Goal: Information Seeking & Learning: Learn about a topic

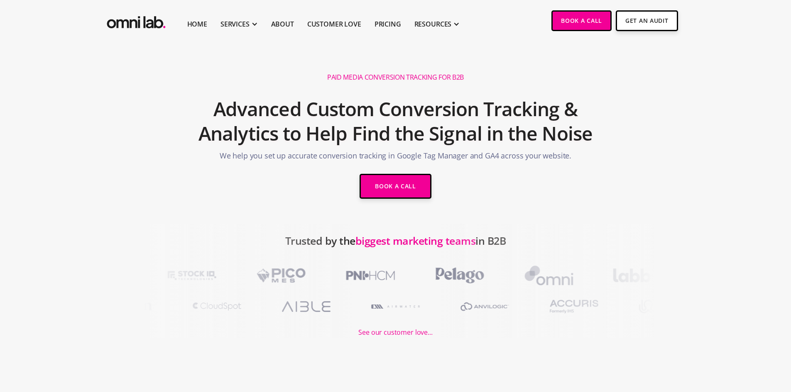
click at [147, 238] on div at bounding box center [178, 281] width 356 height 115
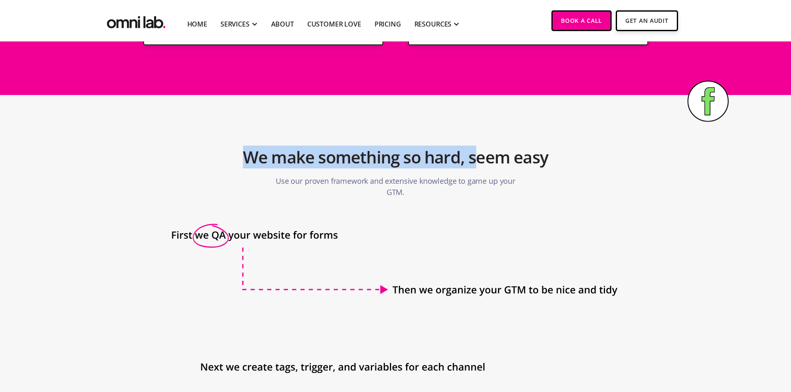
scroll to position [789, 0]
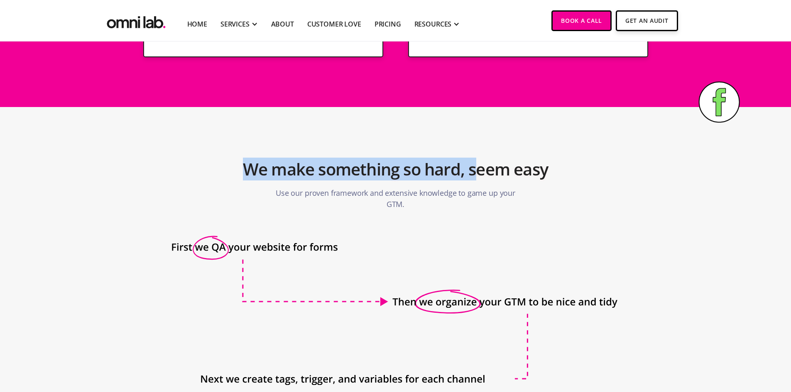
drag, startPoint x: 209, startPoint y: 111, endPoint x: 479, endPoint y: 141, distance: 271.6
click at [479, 141] on div "Paid Media Conversion Tracking for B2B Advanced Custom Conversion Tracking & An…" at bounding box center [395, 72] width 791 height 1638
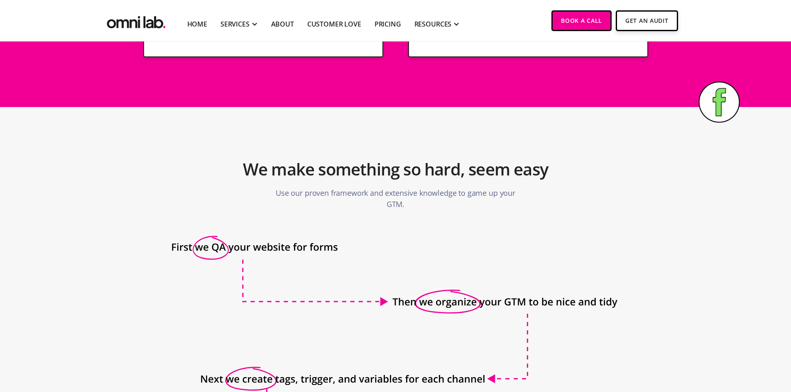
click at [478, 249] on icon at bounding box center [395, 395] width 459 height 320
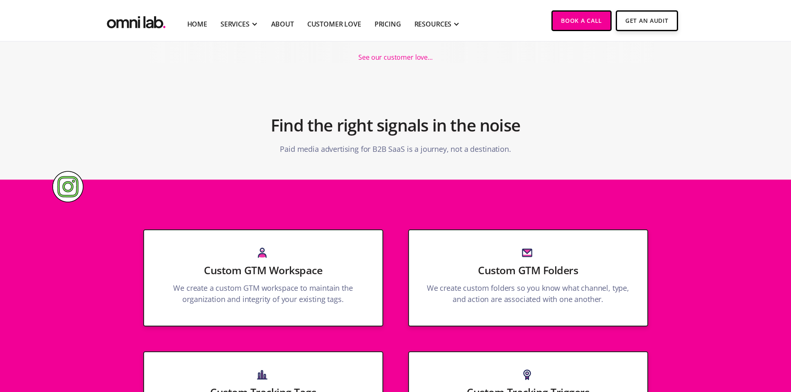
scroll to position [290, 0]
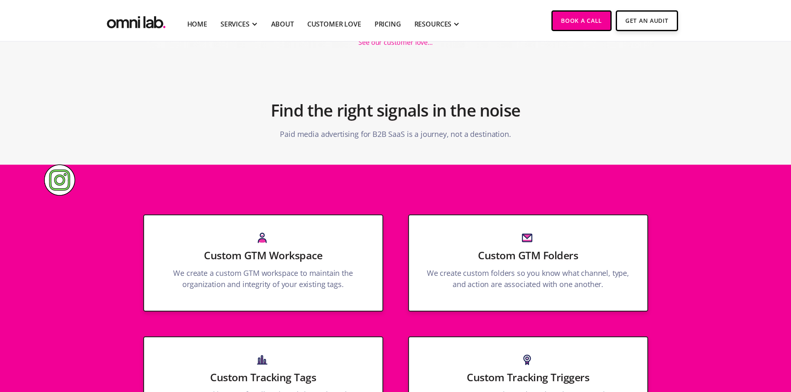
click at [346, 262] on h3 "Custom GTM Workspace" at bounding box center [263, 255] width 205 height 14
click at [326, 263] on div "Custom GTM Workspace We create a custom GTM workspace to maintain the organizat…" at bounding box center [263, 263] width 240 height 97
drag, startPoint x: 291, startPoint y: 258, endPoint x: 286, endPoint y: 251, distance: 8.4
click at [288, 255] on h3 "Custom GTM Workspace" at bounding box center [263, 255] width 205 height 14
click at [286, 251] on h3 "Custom GTM Workspace" at bounding box center [263, 255] width 205 height 14
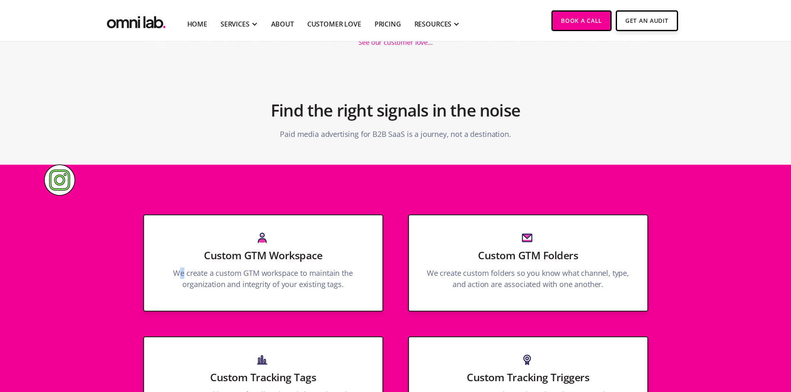
drag, startPoint x: 183, startPoint y: 278, endPoint x: 199, endPoint y: 272, distance: 17.1
click at [184, 278] on p "We create a custom GTM workspace to maintain the organization and integrity of …" at bounding box center [263, 281] width 205 height 27
click at [240, 269] on p "We create a custom GTM workspace to maintain the organization and integrity of …" at bounding box center [263, 281] width 205 height 27
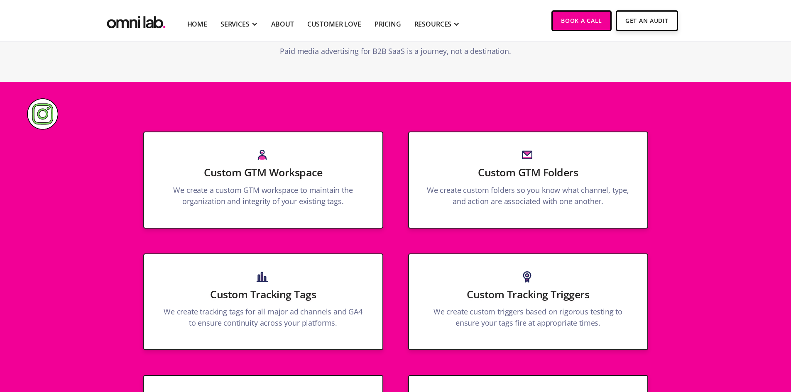
scroll to position [581, 0]
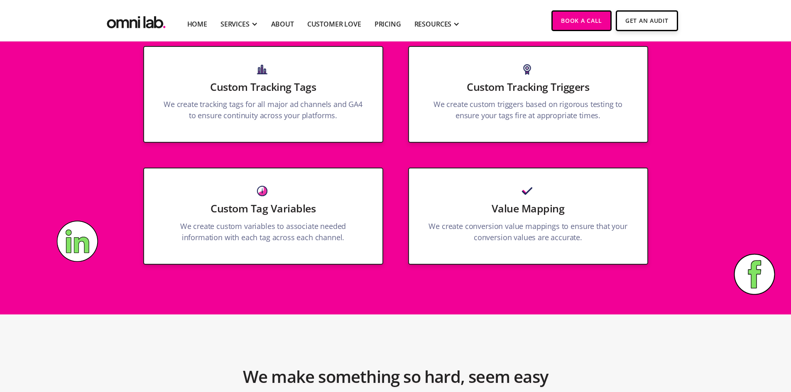
click at [461, 217] on div "Value Mapping We create conversion value mappings to ensure that your conversio…" at bounding box center [528, 216] width 240 height 97
click at [478, 125] on div "Custom Tracking Triggers We create custom triggers based on rigorous testing to…" at bounding box center [528, 94] width 240 height 97
click at [478, 125] on p "We create custom triggers based on rigorous testing to ensure your tags fire at…" at bounding box center [528, 112] width 205 height 27
click at [478, 123] on p "We create custom triggers based on rigorous testing to ensure your tags fire at…" at bounding box center [528, 112] width 205 height 27
drag, startPoint x: 479, startPoint y: 118, endPoint x: 475, endPoint y: 87, distance: 31.4
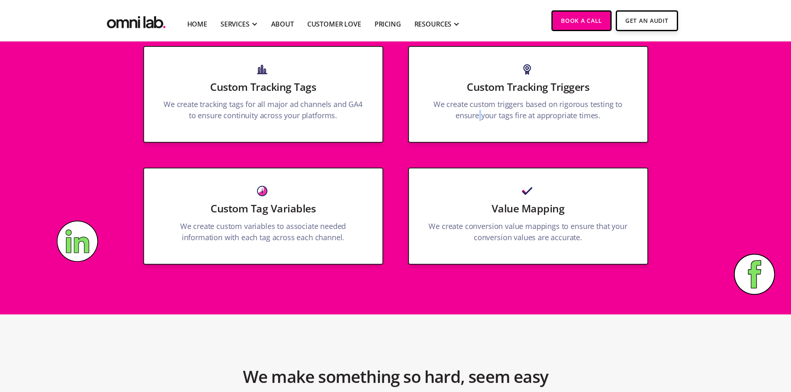
click at [477, 105] on p "We create custom triggers based on rigorous testing to ensure your tags fire at…" at bounding box center [528, 112] width 205 height 27
click at [475, 87] on h3 "Custom Tracking Triggers" at bounding box center [528, 87] width 205 height 14
click at [560, 62] on div "Custom Tracking Triggers We create custom triggers based on rigorous testing to…" at bounding box center [528, 94] width 240 height 97
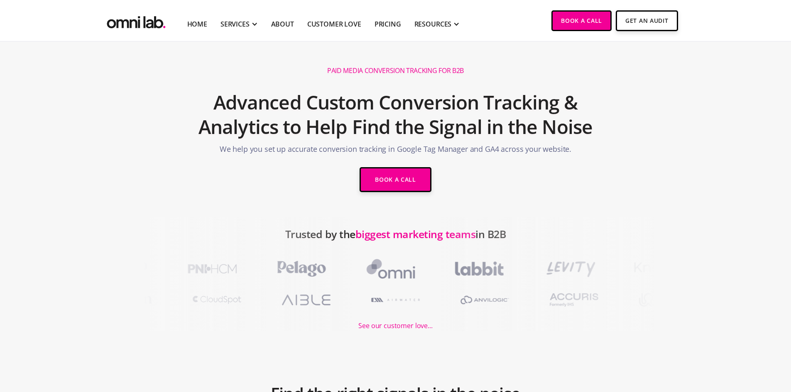
scroll to position [0, 0]
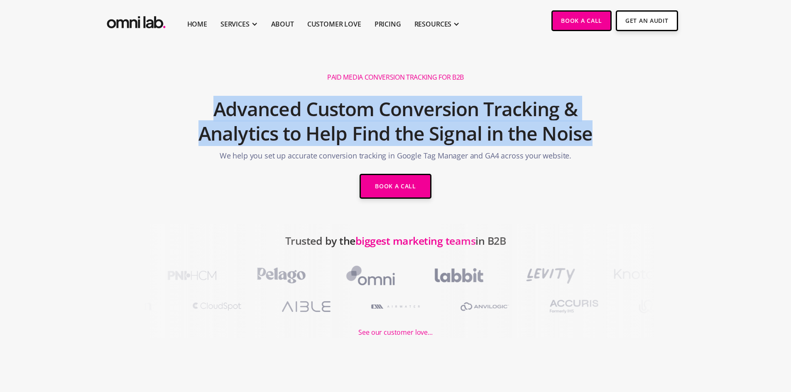
drag, startPoint x: 197, startPoint y: 102, endPoint x: 608, endPoint y: 150, distance: 413.5
click at [608, 150] on section "Paid Media Conversion Tracking for B2B Advanced Custom Conversion Tracking & An…" at bounding box center [395, 133] width 791 height 182
click at [184, 95] on section "Paid Media Conversion Tracking for B2B Advanced Custom Conversion Tracking & An…" at bounding box center [395, 133] width 791 height 182
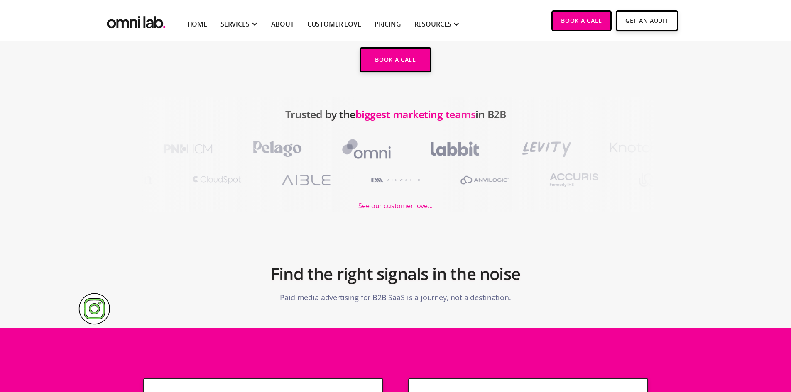
scroll to position [41, 0]
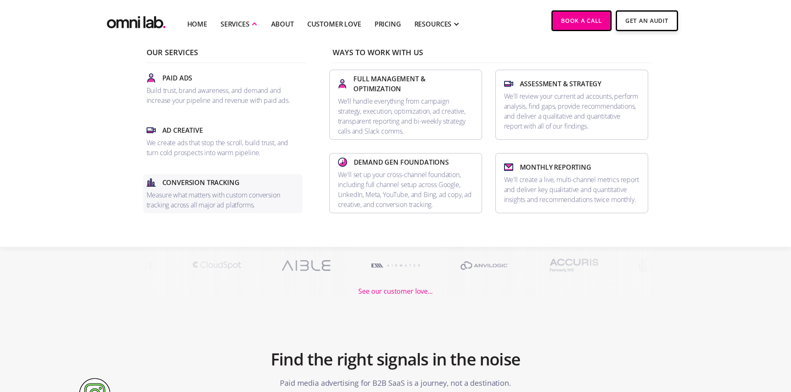
click at [199, 192] on p "Measure what matters with custom conversion tracking across all major ad platfo…" at bounding box center [223, 200] width 153 height 20
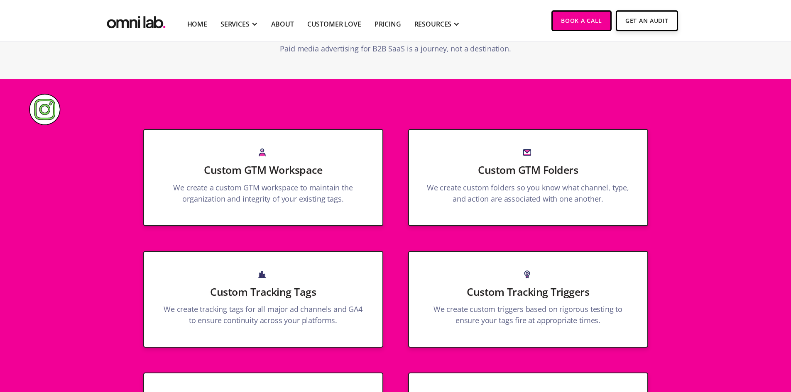
scroll to position [374, 0]
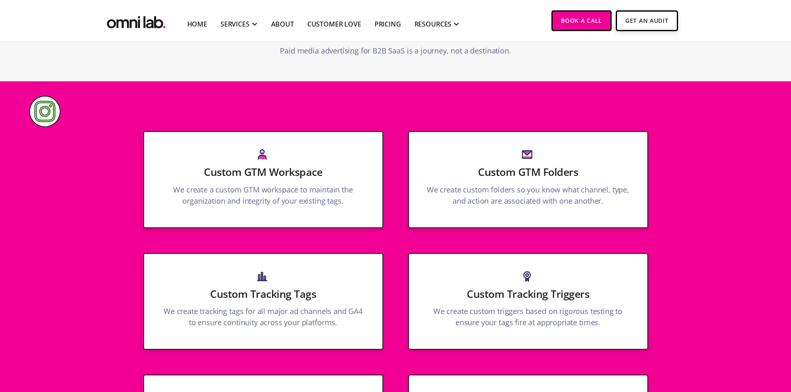
click at [261, 195] on p "We create a custom GTM workspace to maintain the organization and integrity of …" at bounding box center [263, 197] width 205 height 27
click at [263, 163] on div "Custom GTM Workspace We create a custom GTM workspace to maintain the organizat…" at bounding box center [263, 179] width 240 height 97
click at [264, 150] on img at bounding box center [262, 155] width 10 height 10
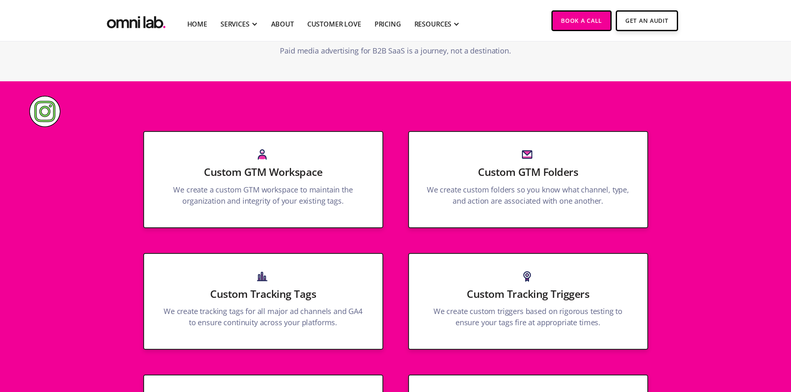
click at [265, 149] on div "Custom GTM Workspace We create a custom GTM workspace to maintain the organizat…" at bounding box center [263, 179] width 240 height 97
click at [515, 196] on p "We create custom folders so you know what channel, type, and action are associa…" at bounding box center [528, 197] width 205 height 27
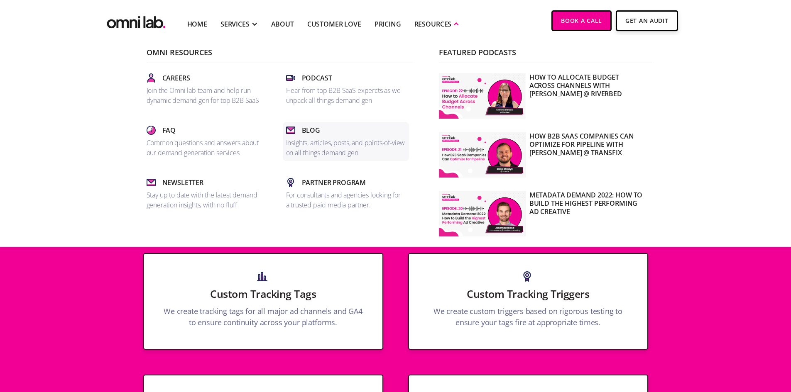
click at [309, 142] on p "Insights, articles, posts, and points-of-view on all things demand gen" at bounding box center [346, 148] width 120 height 20
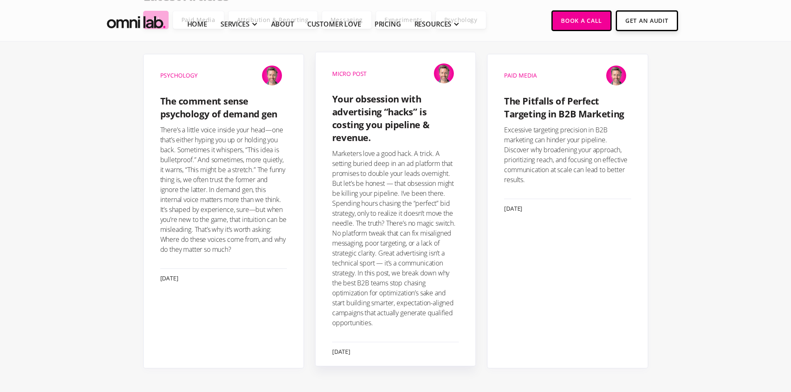
scroll to position [208, 0]
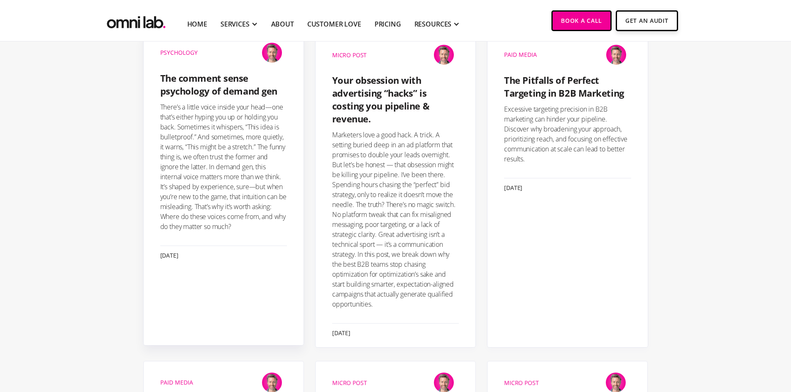
click at [201, 138] on p "There’s a little voice inside your head—one that’s either hyping you up or hold…" at bounding box center [223, 167] width 127 height 130
click at [170, 253] on div "June 19, 2025" at bounding box center [223, 256] width 127 height 7
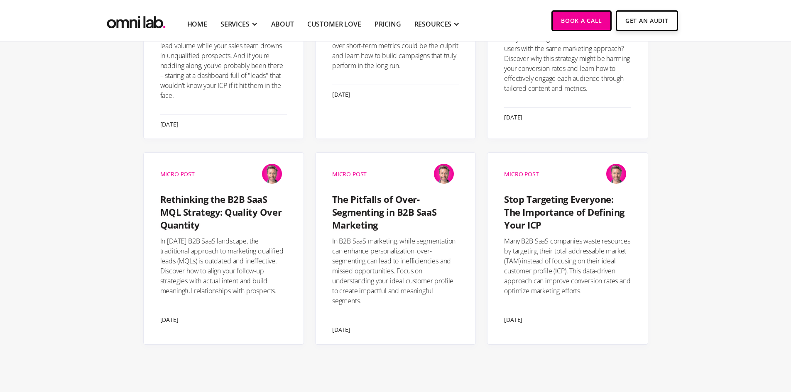
scroll to position [872, 0]
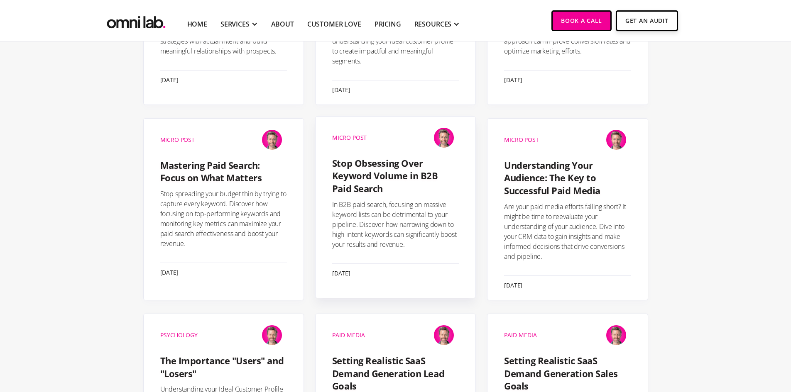
click at [362, 218] on p "In B2B paid search, focusing on massive keyword lists can be detrimental to you…" at bounding box center [395, 225] width 127 height 50
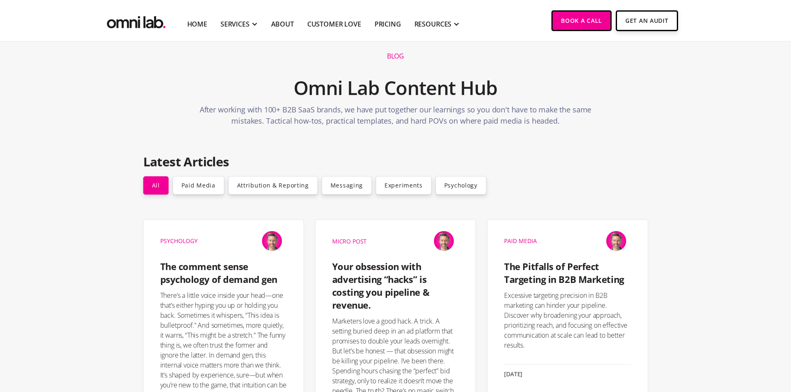
scroll to position [0, 0]
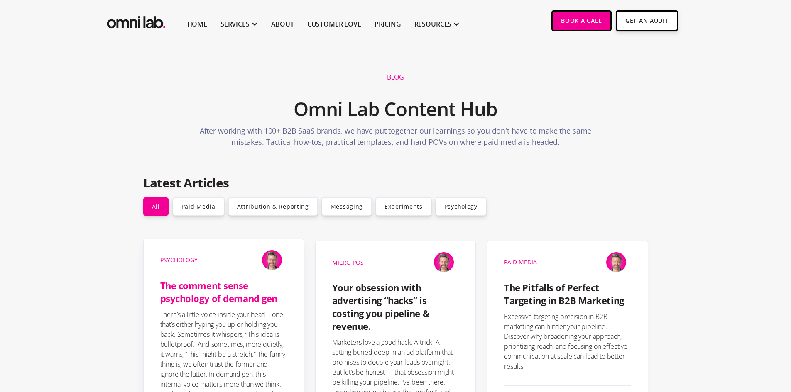
click at [199, 287] on h4 "The comment sense psychology of demand gen" at bounding box center [223, 292] width 127 height 26
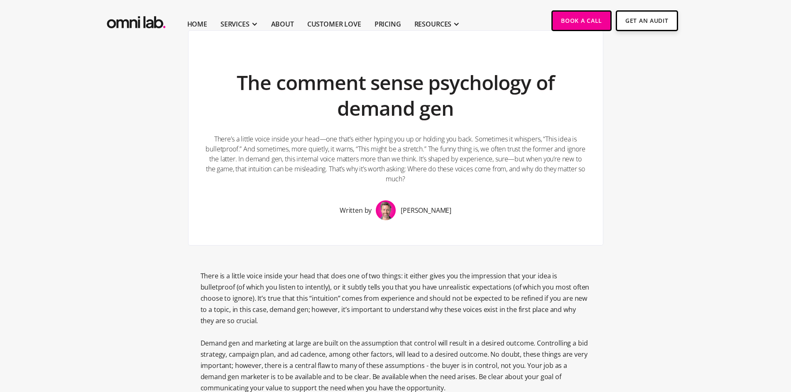
scroll to position [42, 0]
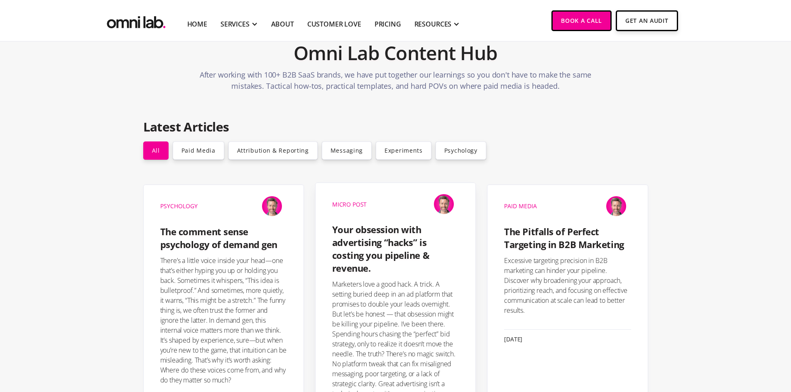
scroll to position [42, 0]
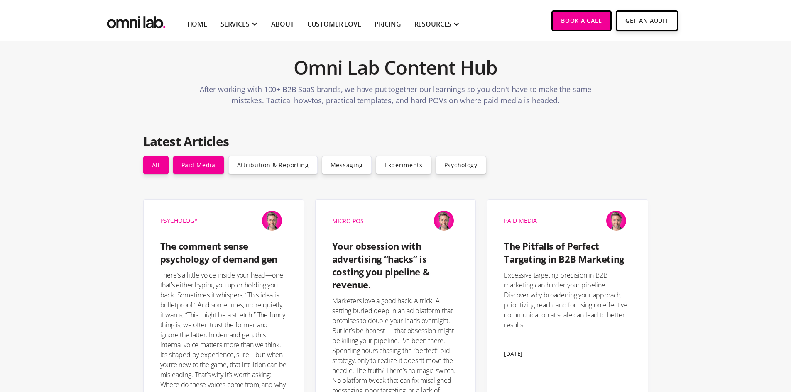
click at [198, 164] on link "Paid Media" at bounding box center [198, 165] width 51 height 18
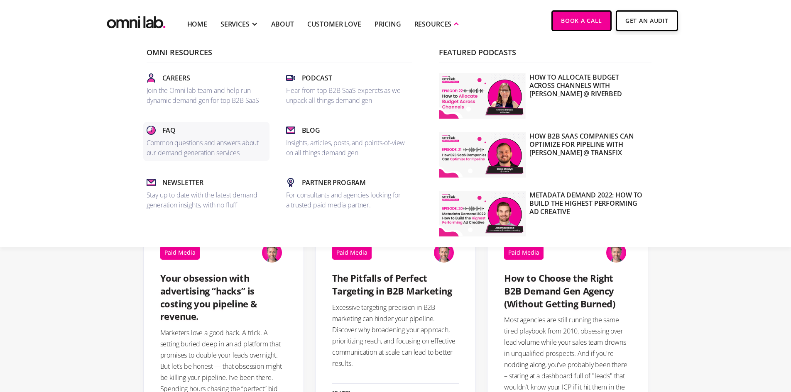
click at [233, 133] on div "Faq" at bounding box center [207, 130] width 120 height 10
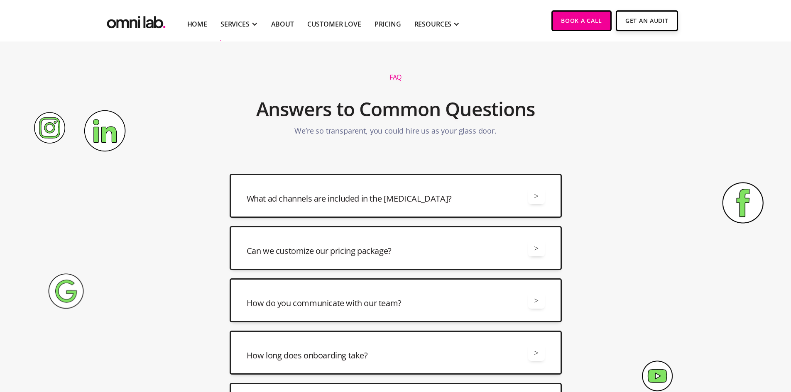
click at [234, 15] on div "SERVICES" at bounding box center [239, 24] width 37 height 34
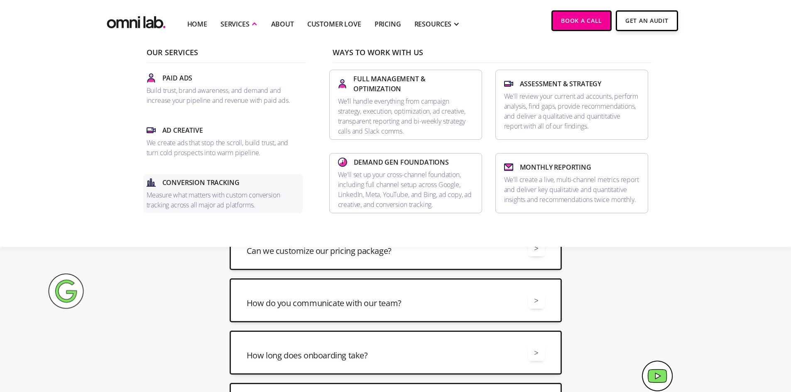
click at [216, 190] on p "Measure what matters with custom conversion tracking across all major ad platfo…" at bounding box center [223, 200] width 153 height 20
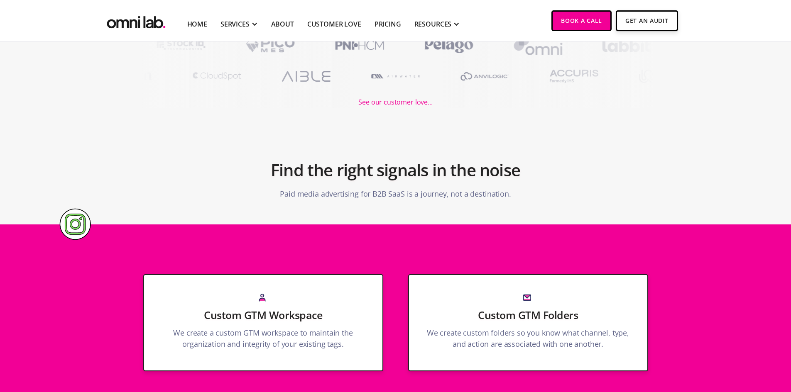
scroll to position [208, 0]
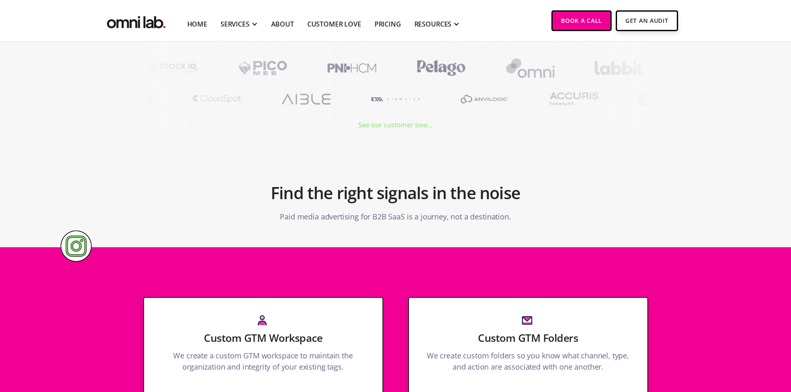
click at [368, 125] on div "See our customer love..." at bounding box center [395, 125] width 74 height 11
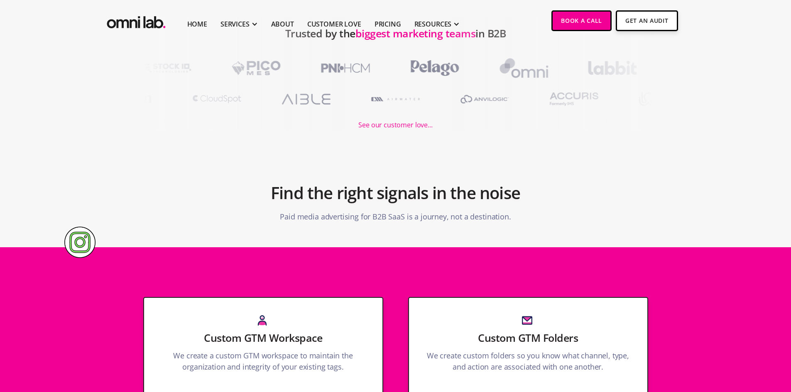
drag, startPoint x: 133, startPoint y: 208, endPoint x: 119, endPoint y: 194, distance: 20.6
click at [121, 198] on section "Find the right signals in the noise Paid media advertising for B2B SaaS is a jo…" at bounding box center [395, 189] width 791 height 117
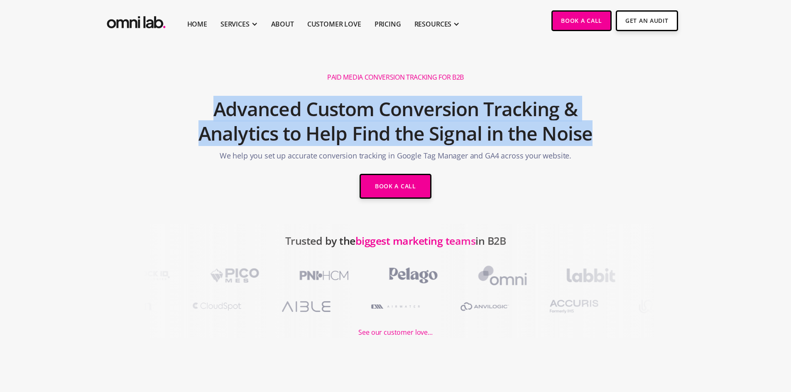
drag, startPoint x: 203, startPoint y: 101, endPoint x: 593, endPoint y: 135, distance: 391.5
click at [593, 135] on h2 "Advanced Custom Conversion Tracking & Analytics to Help Find the Signal in the …" at bounding box center [395, 122] width 395 height 58
copy h2 "Advanced Custom Conversion Tracking & Analytics to Help Find the Signal in the …"
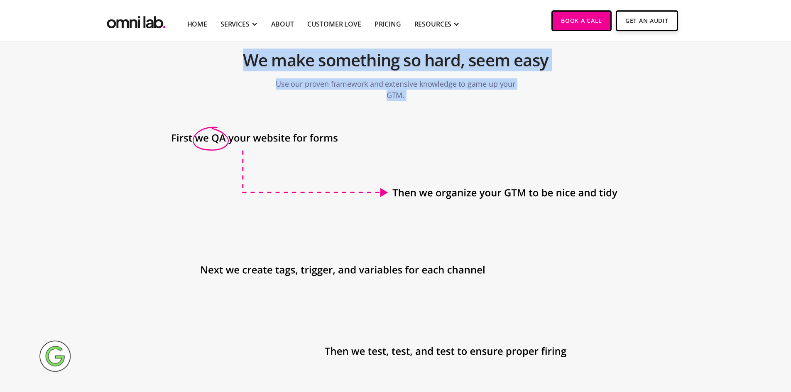
scroll to position [914, 0]
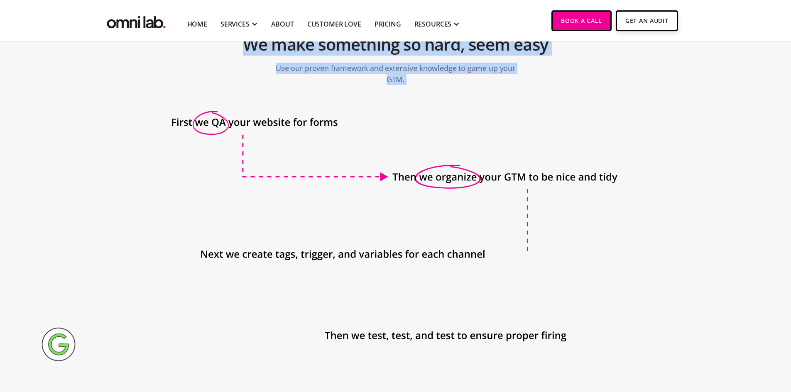
drag, startPoint x: 243, startPoint y: 219, endPoint x: 331, endPoint y: 280, distance: 106.2
click at [260, 191] on icon at bounding box center [395, 270] width 459 height 320
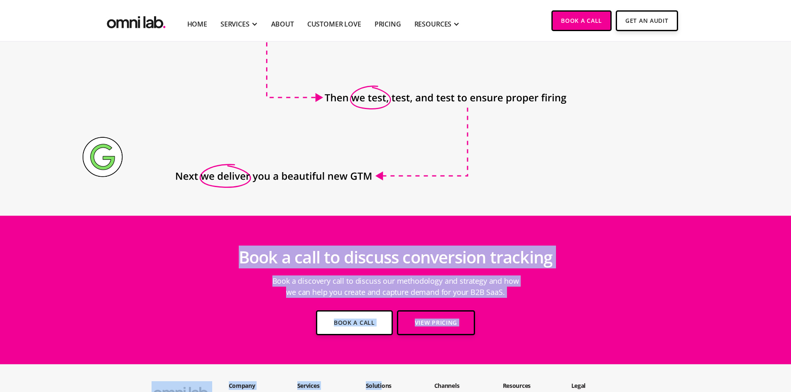
scroll to position [1154, 0]
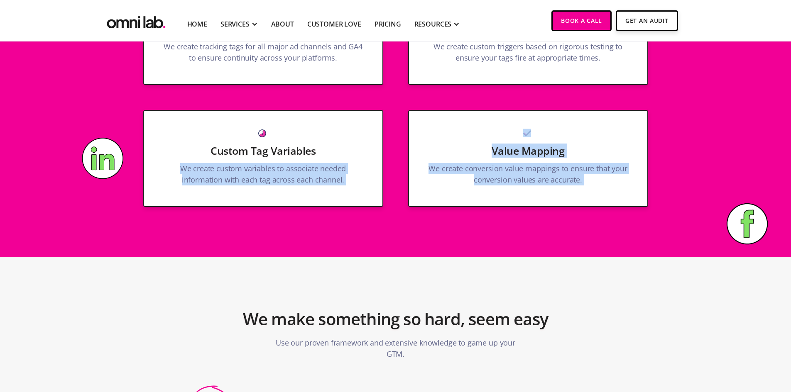
drag, startPoint x: 235, startPoint y: 226, endPoint x: 169, endPoint y: 173, distance: 85.7
click at [169, 173] on div "Paid Media Conversion Tracking for B2B Advanced Custom Conversion Tracking & An…" at bounding box center [395, 222] width 791 height 1638
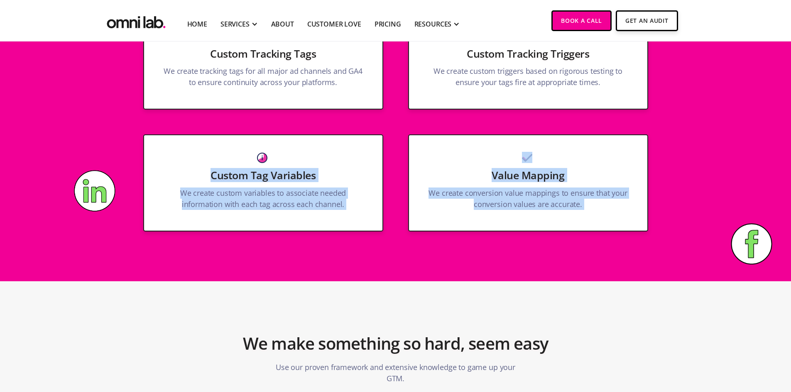
click at [279, 275] on section "Custom GTM Workspace We create a custom GTM workspace to maintain the organizat…" at bounding box center [395, 61] width 791 height 441
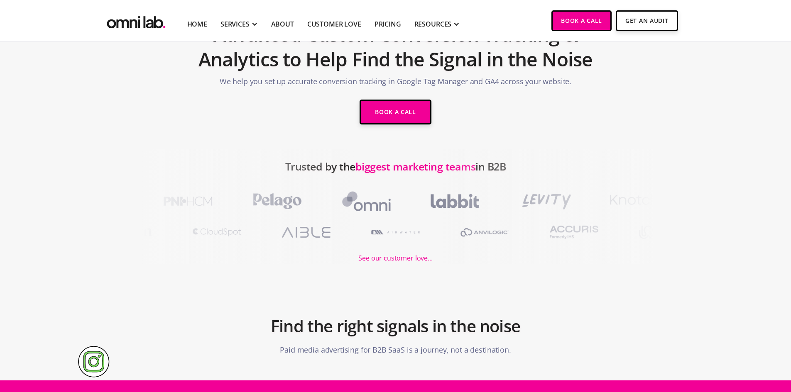
scroll to position [0, 0]
